Goal: Task Accomplishment & Management: Manage account settings

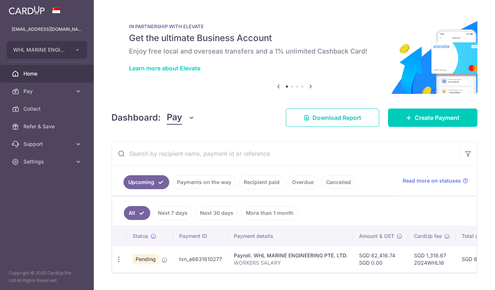
scroll to position [9, 0]
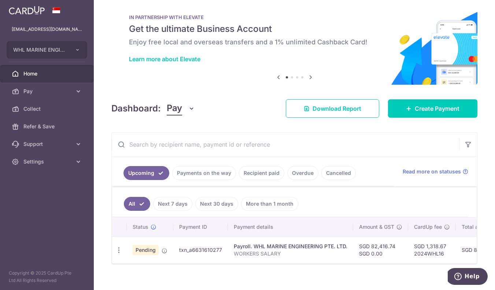
click at [432, 252] on td "SGD 1,318.67 2024WHL16" at bounding box center [432, 249] width 48 height 27
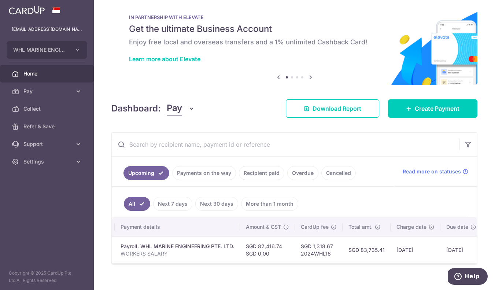
scroll to position [0, 47]
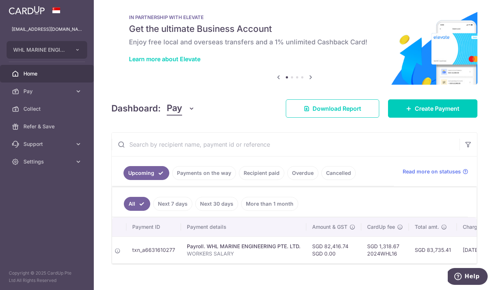
click at [148, 253] on td "txn_a6631610277" at bounding box center [153, 249] width 55 height 27
drag, startPoint x: 168, startPoint y: 225, endPoint x: 176, endPoint y: 228, distance: 8.0
click at [176, 223] on th "Payment ID" at bounding box center [153, 226] width 55 height 19
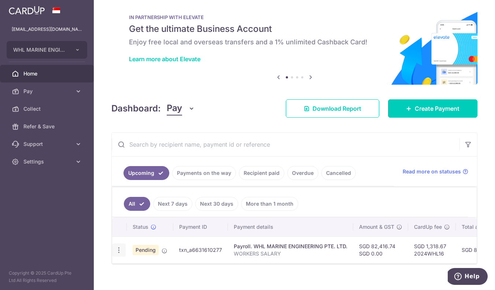
click at [116, 248] on icon "button" at bounding box center [119, 250] width 8 height 8
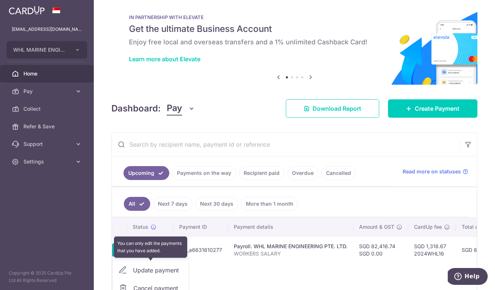
scroll to position [19, 0]
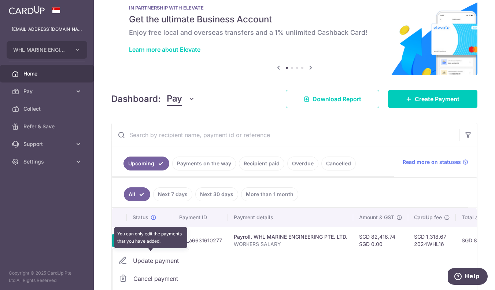
click at [154, 259] on div "Update payment" at bounding box center [150, 261] width 76 height 18
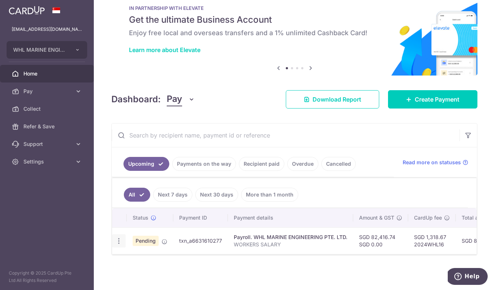
click at [121, 240] on icon "button" at bounding box center [119, 241] width 8 height 8
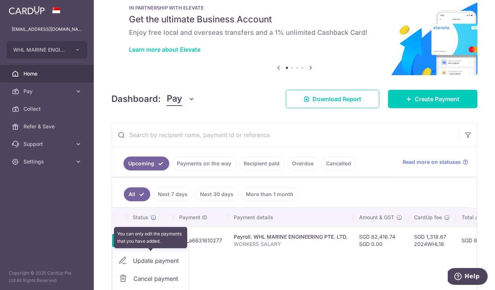
click at [126, 262] on div "Update payment" at bounding box center [150, 261] width 76 height 18
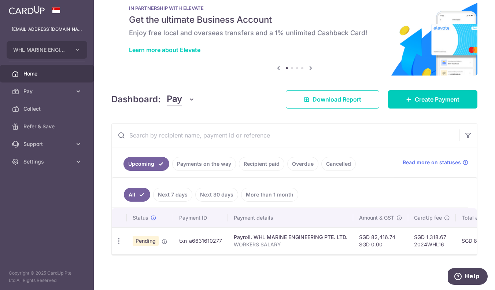
scroll to position [22, 0]
click at [38, 160] on span "Settings" at bounding box center [47, 161] width 48 height 7
click at [52, 201] on link "Logout" at bounding box center [47, 197] width 94 height 18
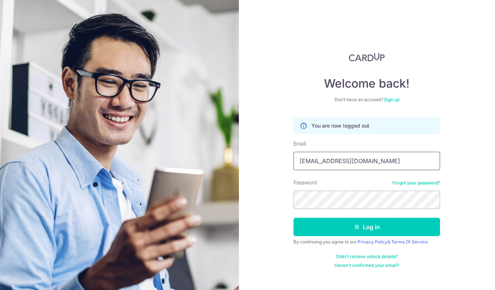
click at [353, 158] on input "[EMAIL_ADDRESS][DOMAIN_NAME]" at bounding box center [366, 161] width 147 height 18
type input "[EMAIL_ADDRESS][DOMAIN_NAME]"
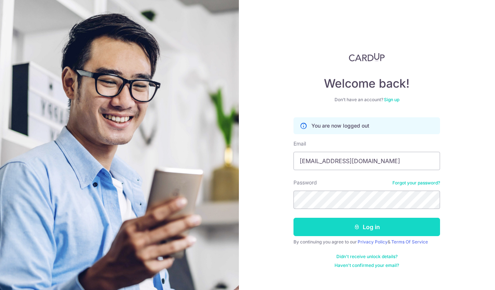
click at [337, 227] on button "Log in" at bounding box center [366, 227] width 147 height 18
